Goal: Information Seeking & Learning: Learn about a topic

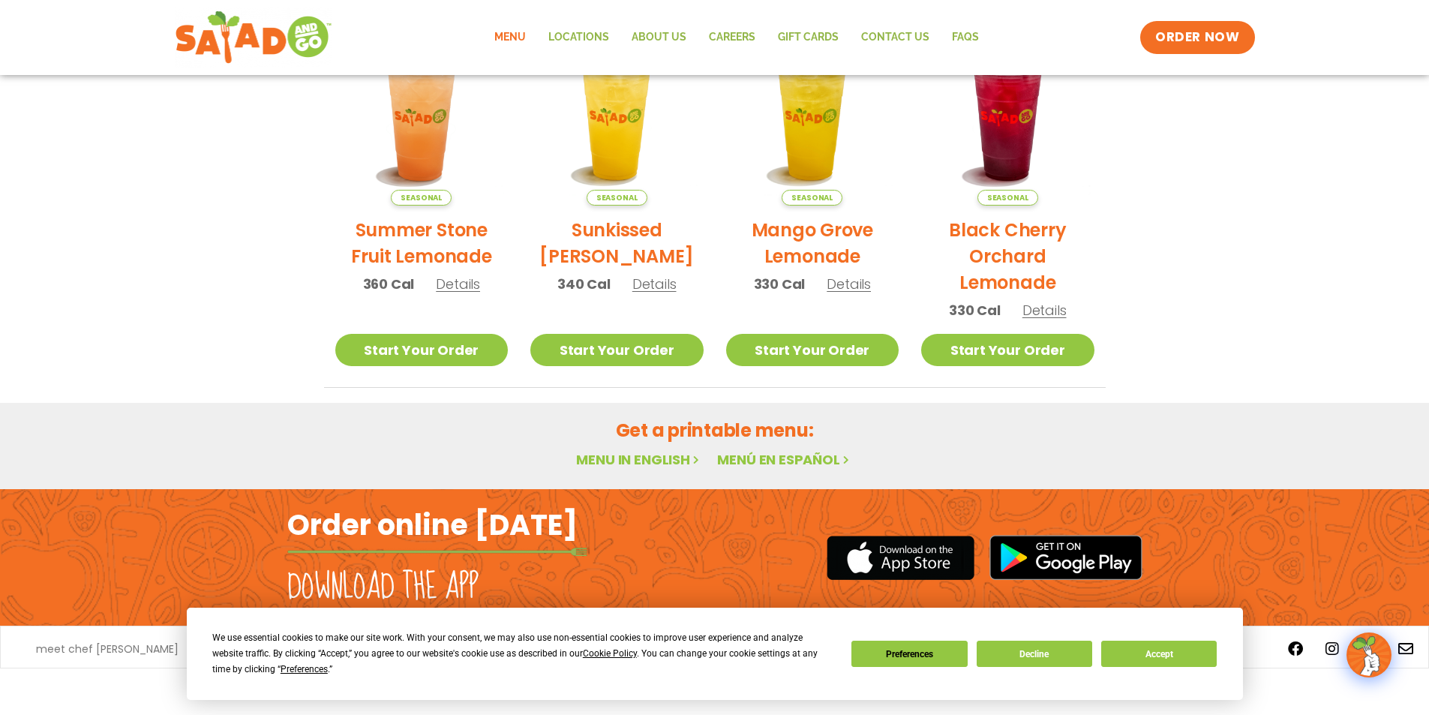
scroll to position [773, 0]
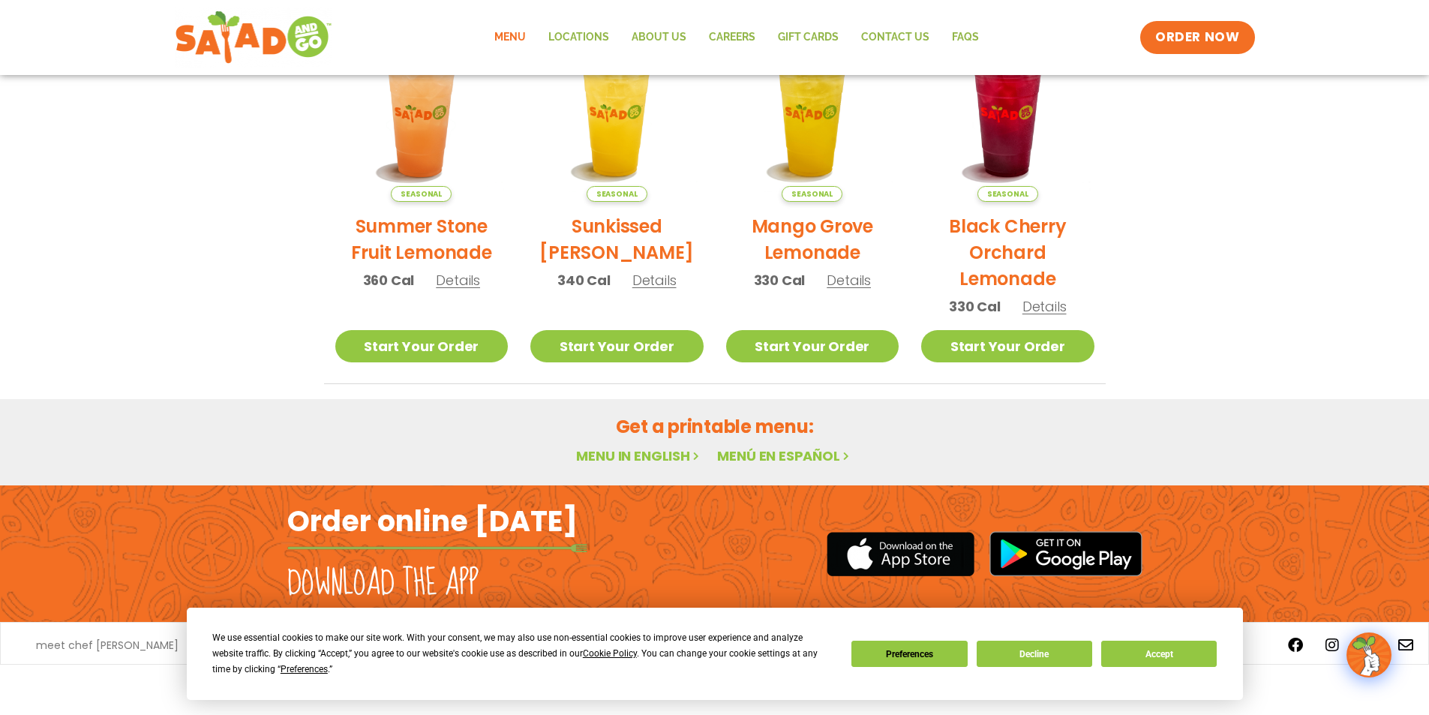
click at [669, 453] on link "Menu in English" at bounding box center [639, 455] width 126 height 19
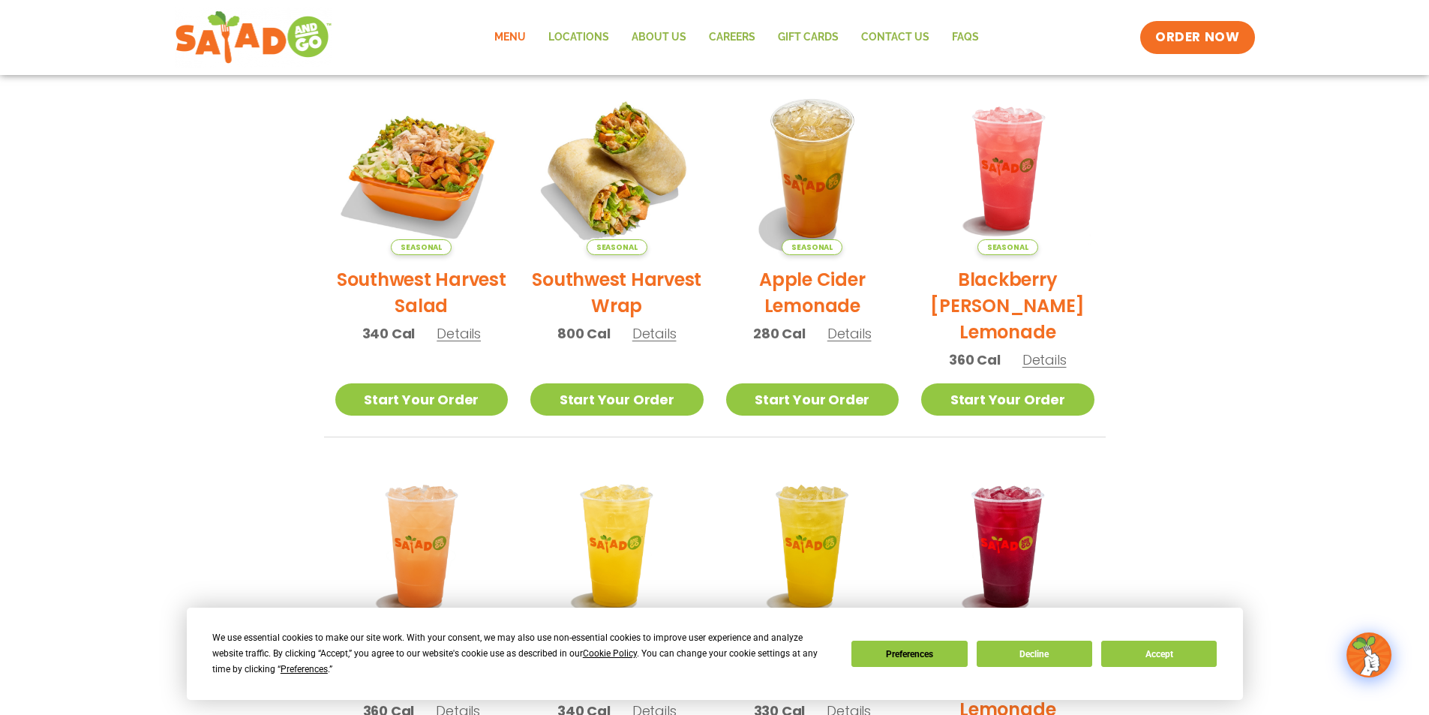
scroll to position [323, 0]
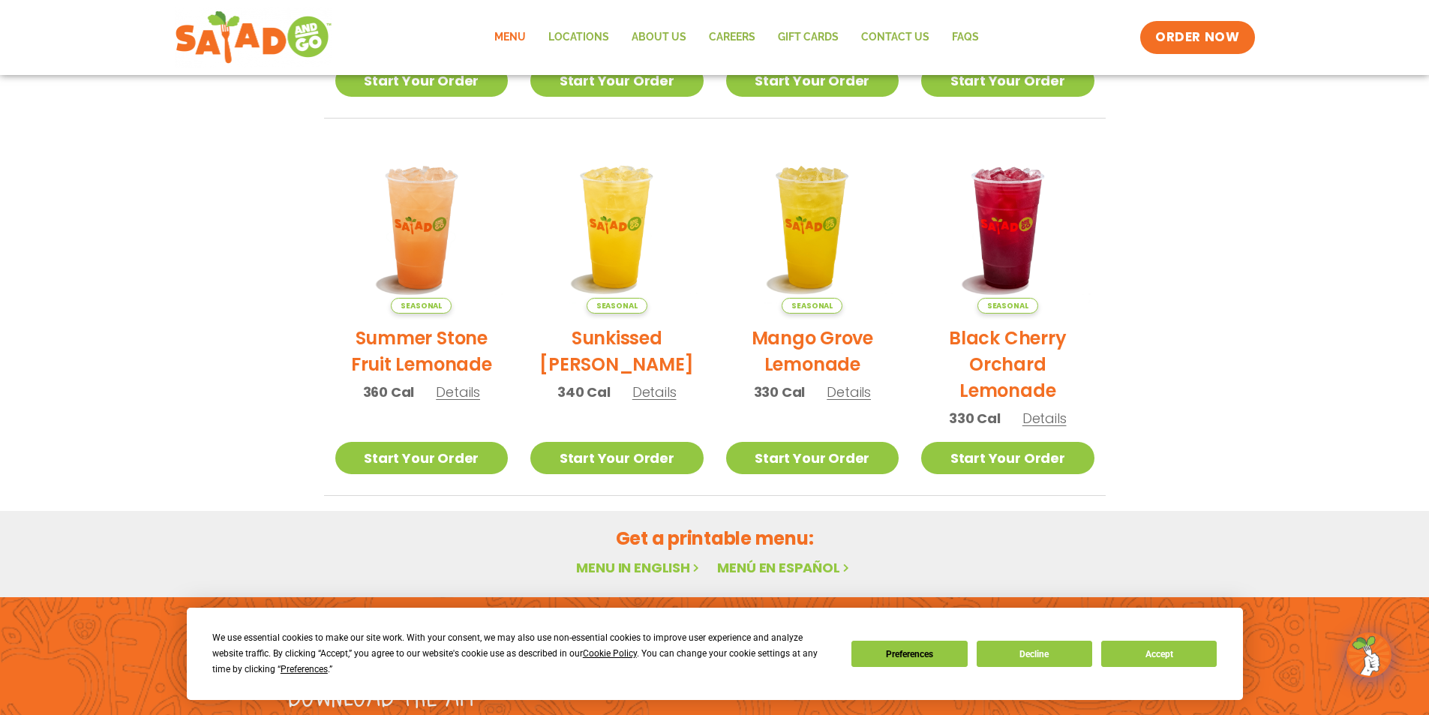
scroll to position [773, 0]
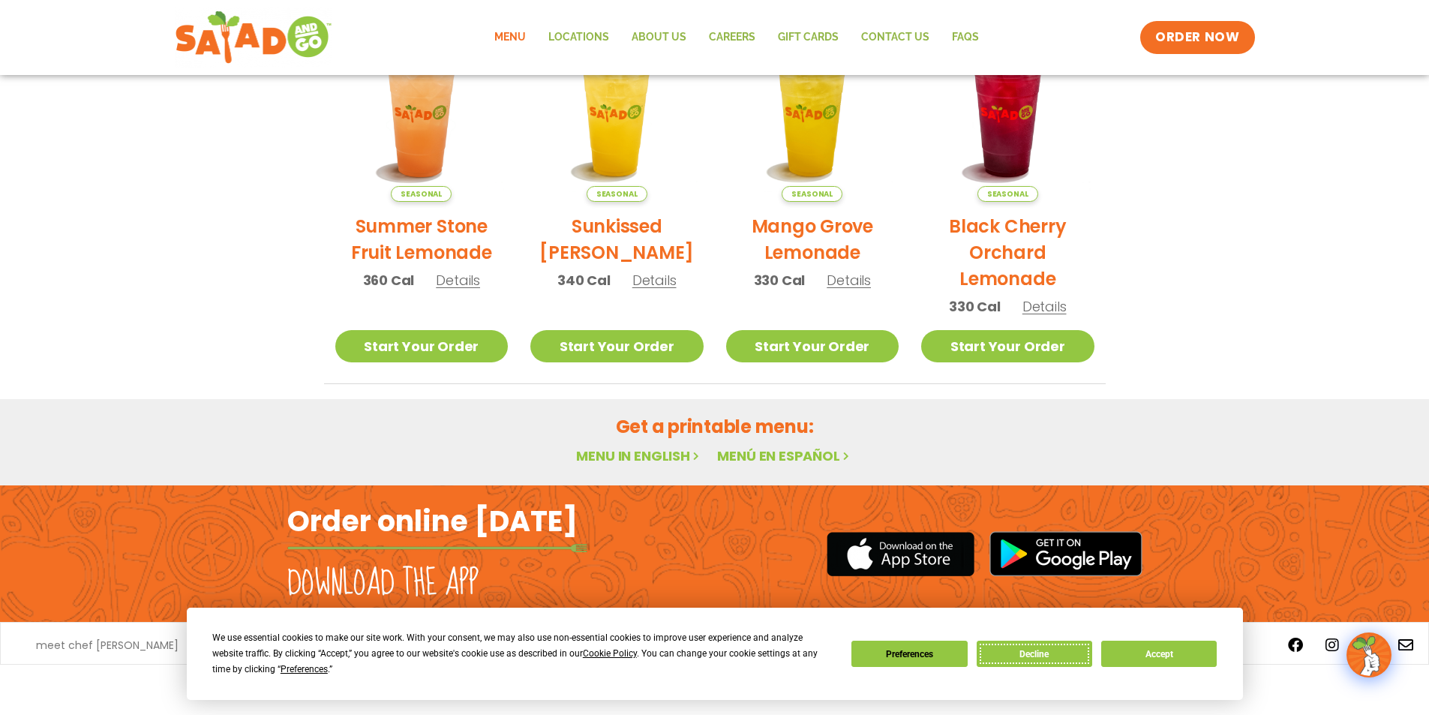
click at [1010, 652] on button "Decline" at bounding box center [1035, 654] width 116 height 26
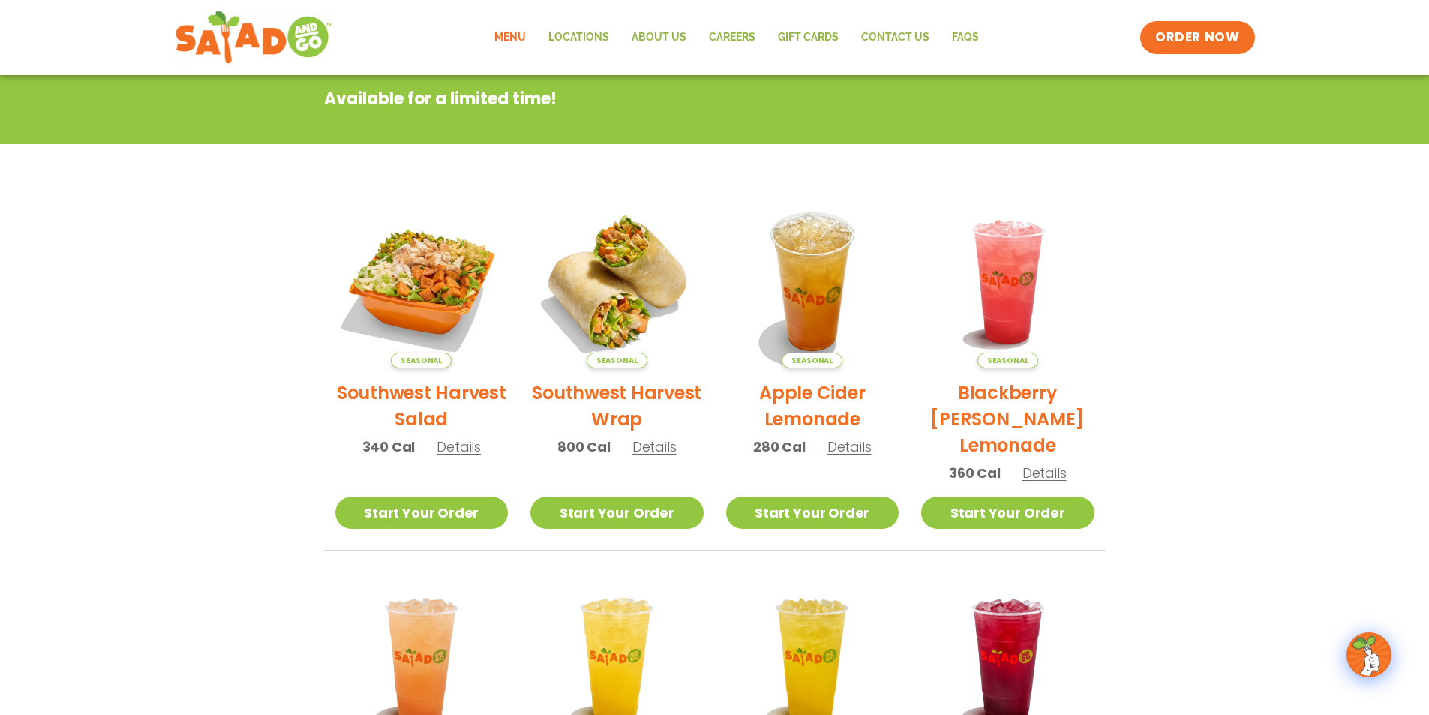
scroll to position [0, 0]
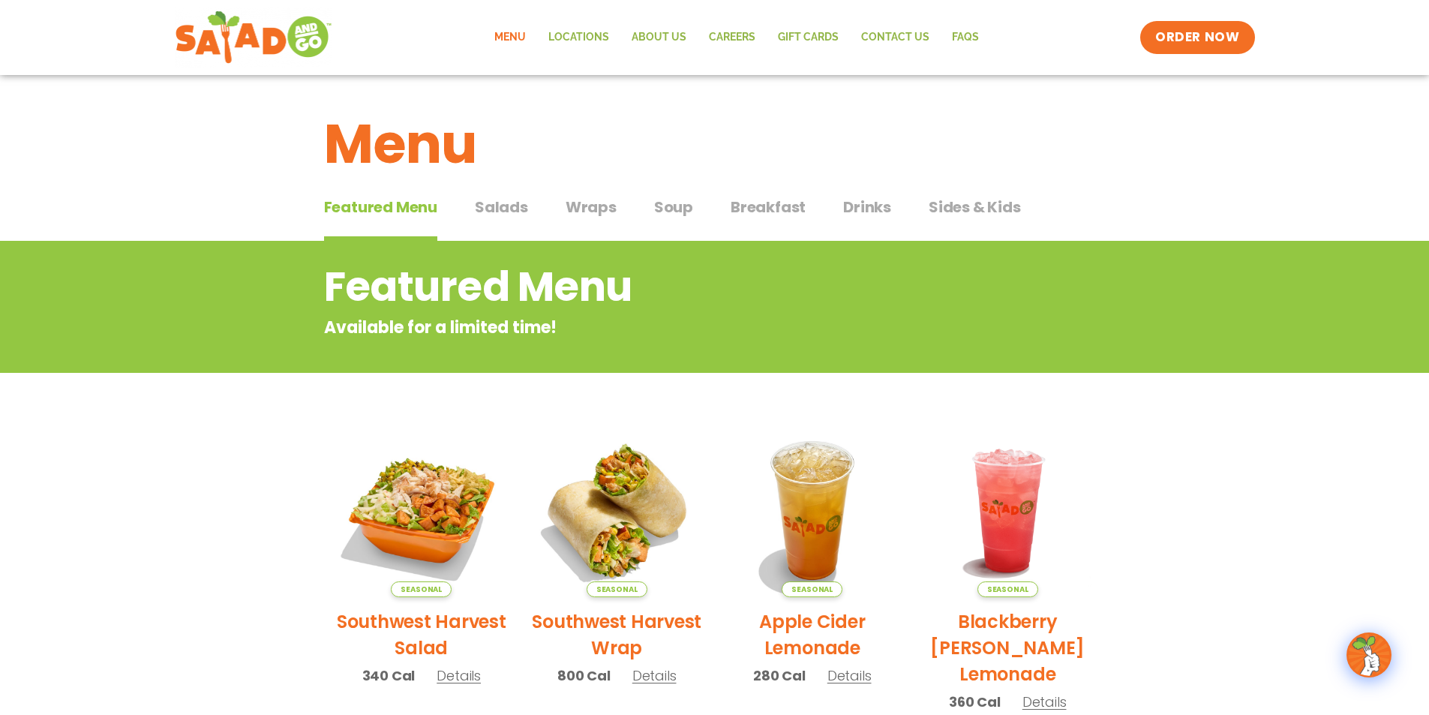
click at [522, 203] on span "Salads" at bounding box center [501, 207] width 53 height 23
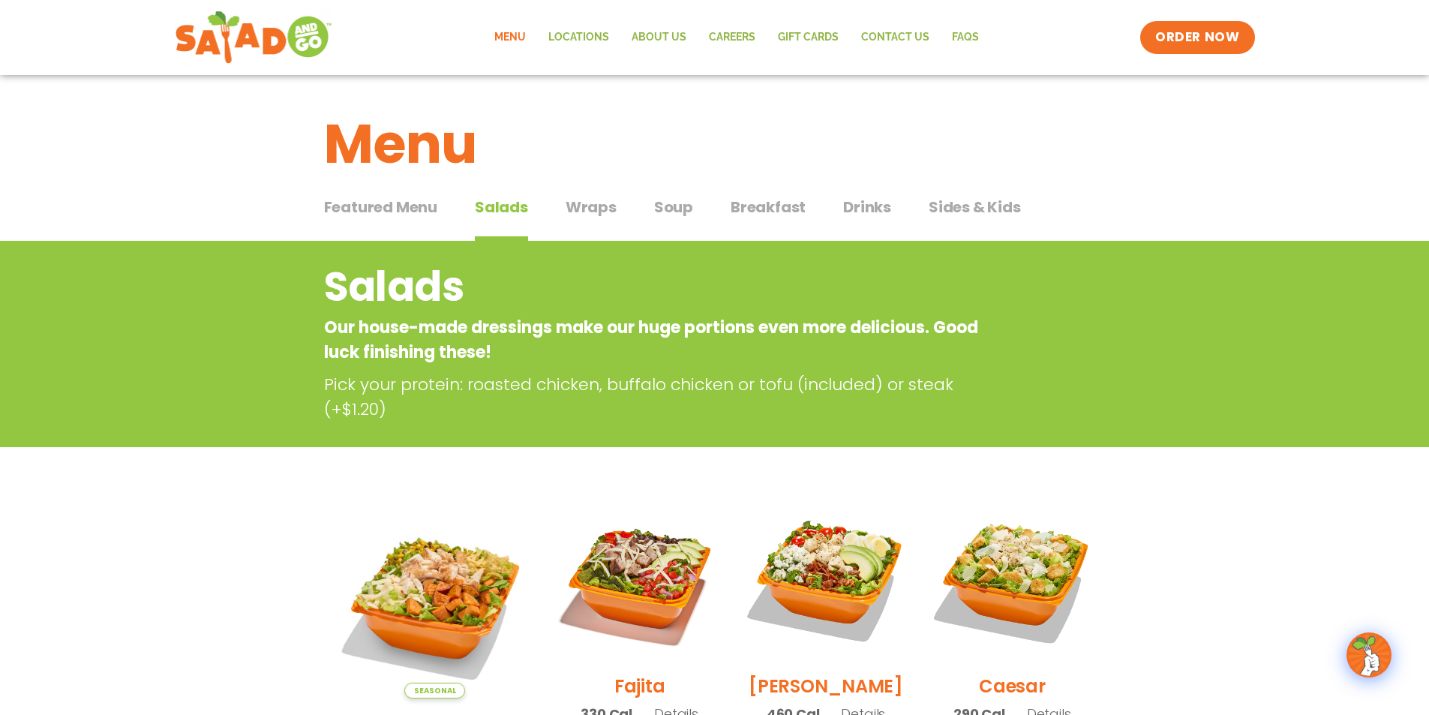
click at [996, 212] on span "Sides & Kids" at bounding box center [975, 207] width 92 height 23
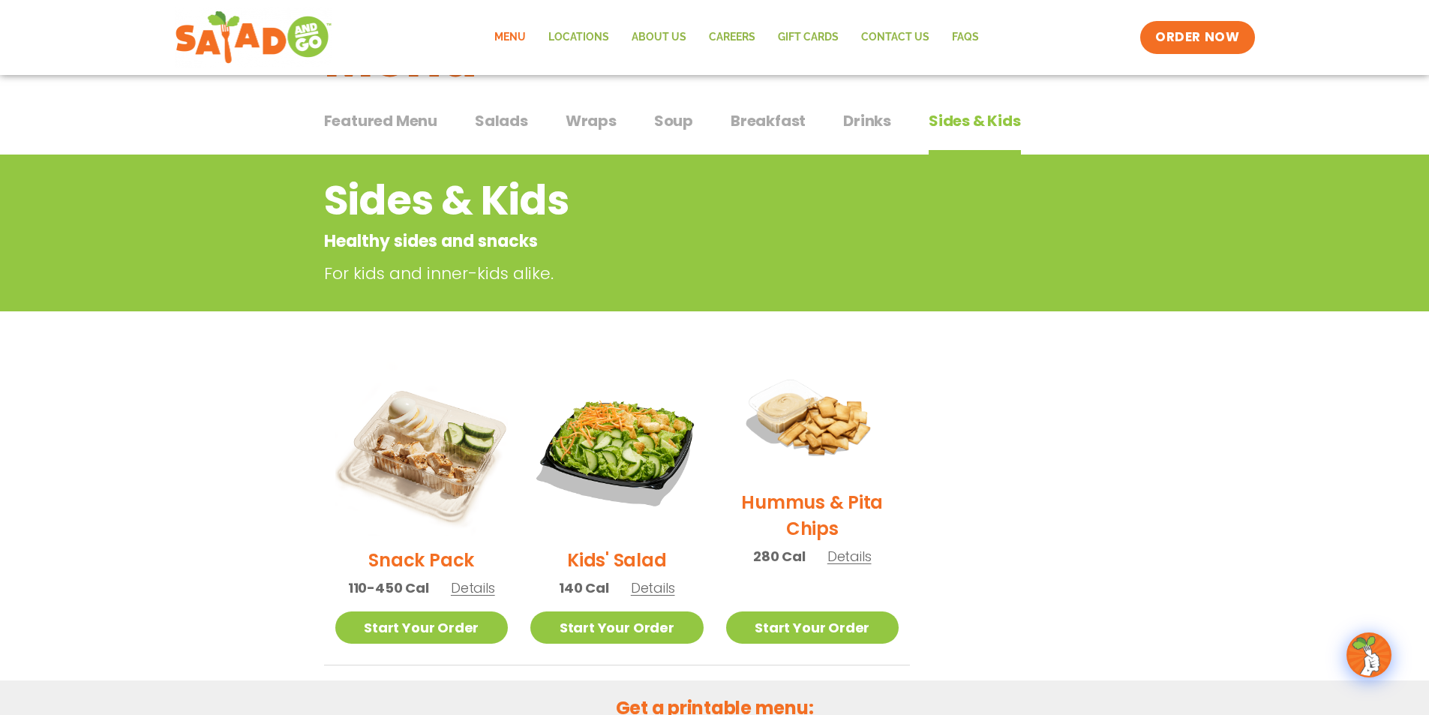
scroll to position [150, 0]
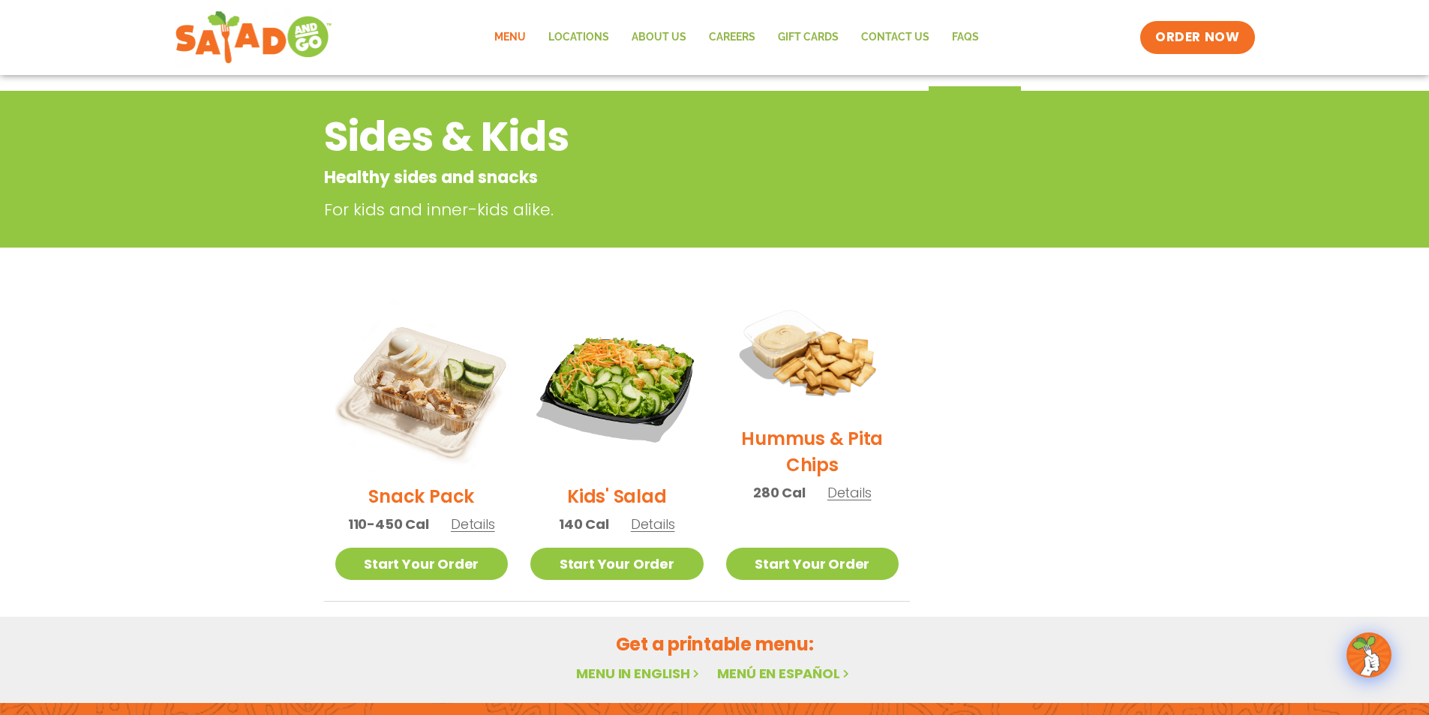
click at [801, 389] on img at bounding box center [812, 357] width 199 height 140
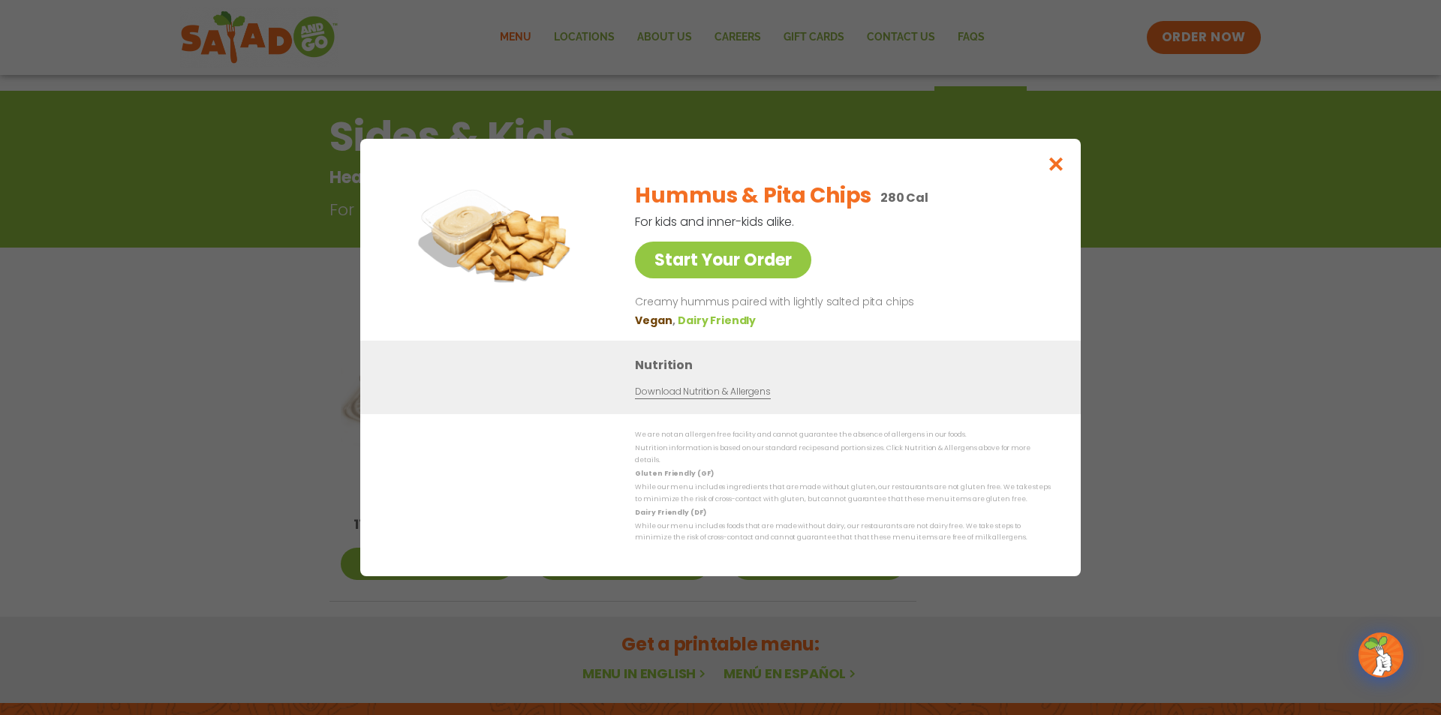
click at [708, 398] on link "Download Nutrition & Allergens" at bounding box center [702, 392] width 135 height 14
click at [854, 299] on p "Creamy hummus paired with lightly salted pita chips" at bounding box center [840, 302] width 410 height 18
click at [838, 308] on p "Creamy hummus paired with lightly salted pita chips" at bounding box center [840, 302] width 410 height 18
click at [1058, 164] on icon "Close modal" at bounding box center [1056, 164] width 19 height 16
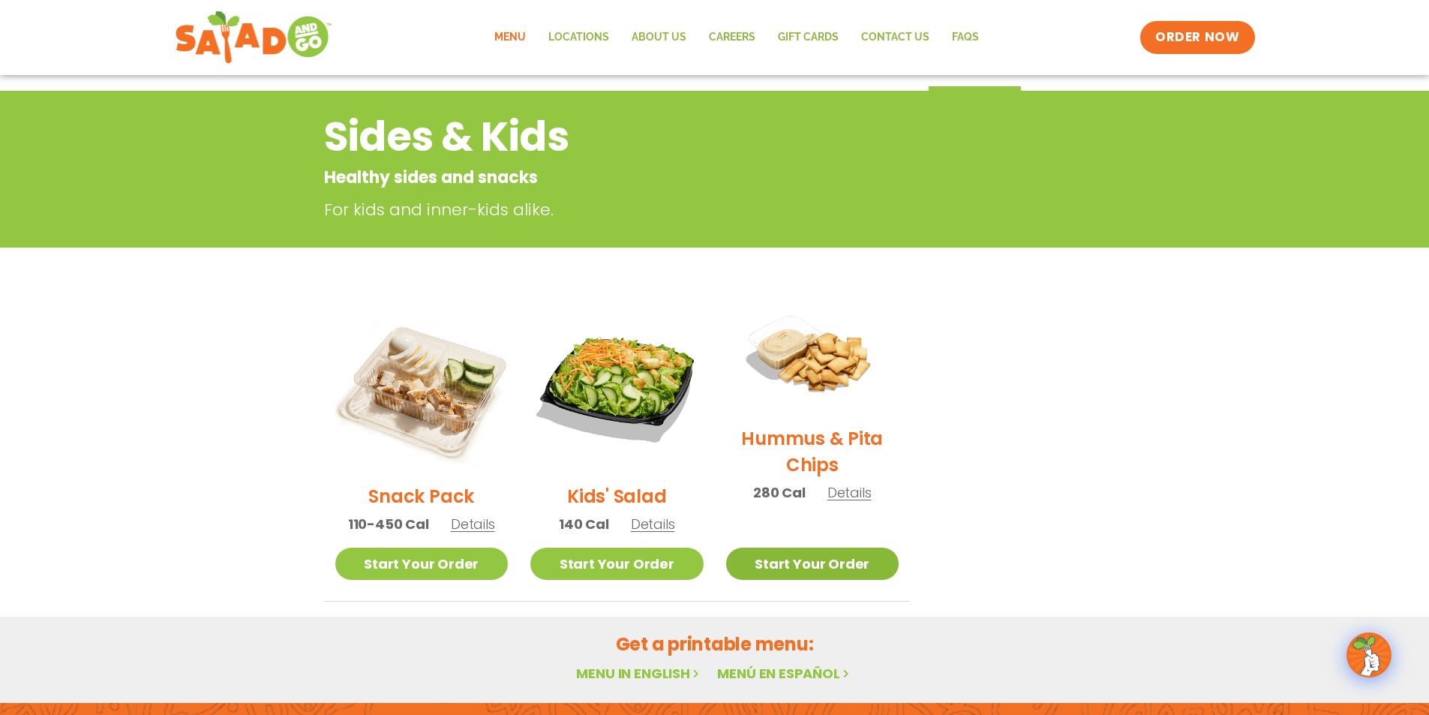
click at [779, 551] on link "Start Your Order" at bounding box center [812, 564] width 173 height 32
